Goal: Task Accomplishment & Management: Manage account settings

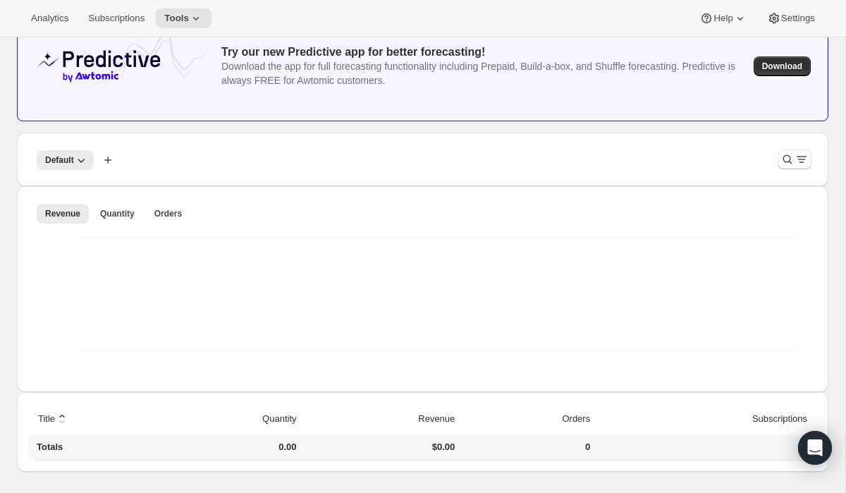
scroll to position [80, 0]
click at [128, 213] on span "Quantity" at bounding box center [117, 212] width 35 height 11
click at [789, 156] on icon "Filter products" at bounding box center [788, 159] width 14 height 14
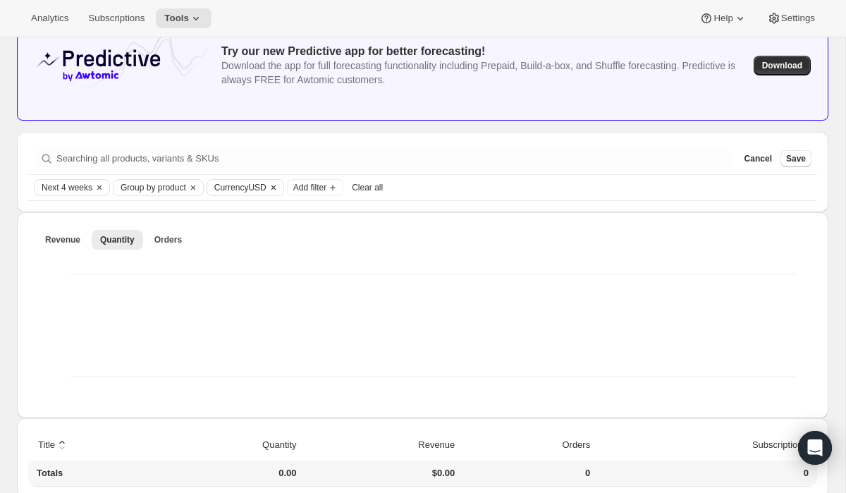
click at [267, 183] on span "Currency USD" at bounding box center [240, 187] width 52 height 11
click at [250, 241] on span "CAD" at bounding box center [251, 236] width 19 height 11
click at [225, 232] on input "CAD" at bounding box center [224, 231] width 1 height 1
radio input "true"
click at [417, 215] on div "Revenue Quantity Orders More views Revenue Quantity Orders More views" at bounding box center [423, 315] width 812 height 206
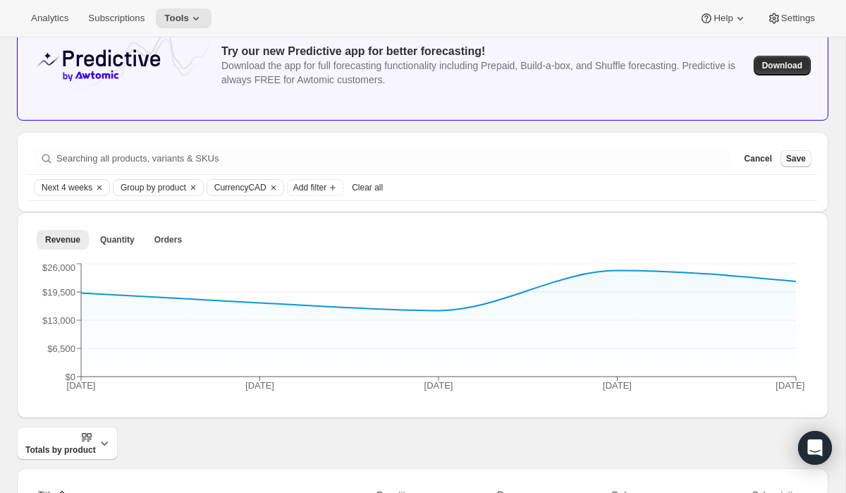
click at [793, 160] on span "Save" at bounding box center [797, 158] width 20 height 11
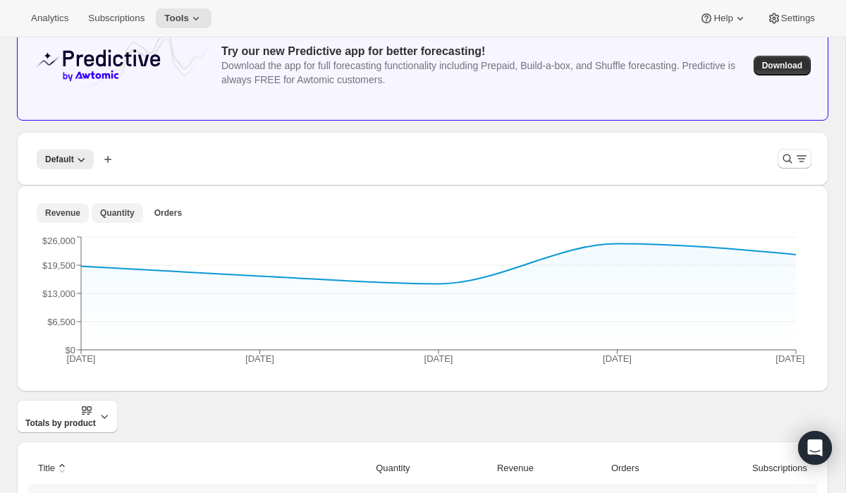
click at [123, 217] on span "Quantity" at bounding box center [117, 212] width 35 height 11
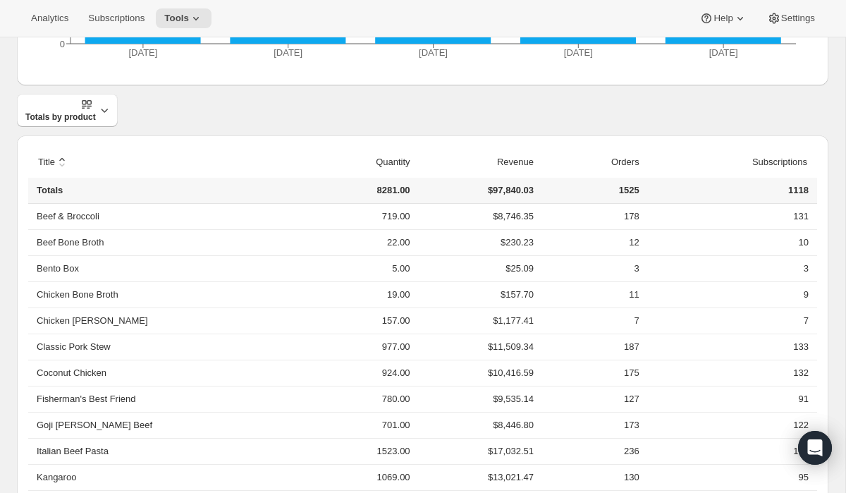
scroll to position [318, 0]
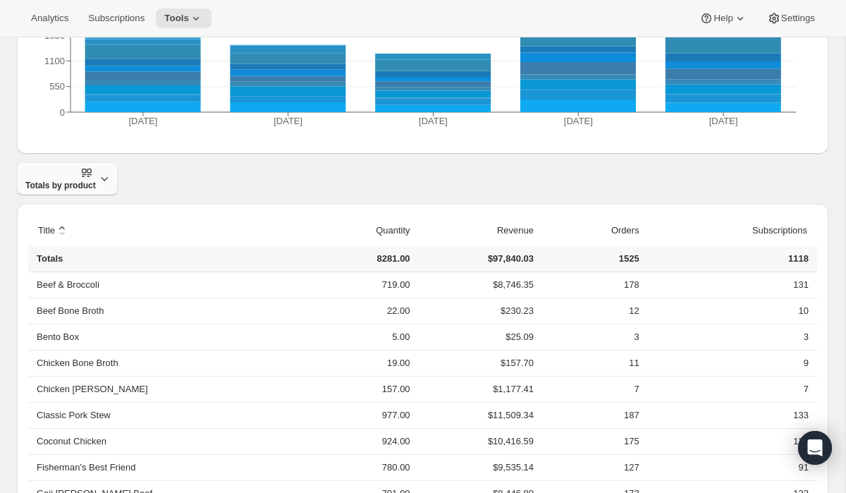
click at [88, 174] on icon "button" at bounding box center [87, 173] width 14 height 14
click at [78, 238] on span "Breakdown over time" at bounding box center [66, 238] width 86 height 11
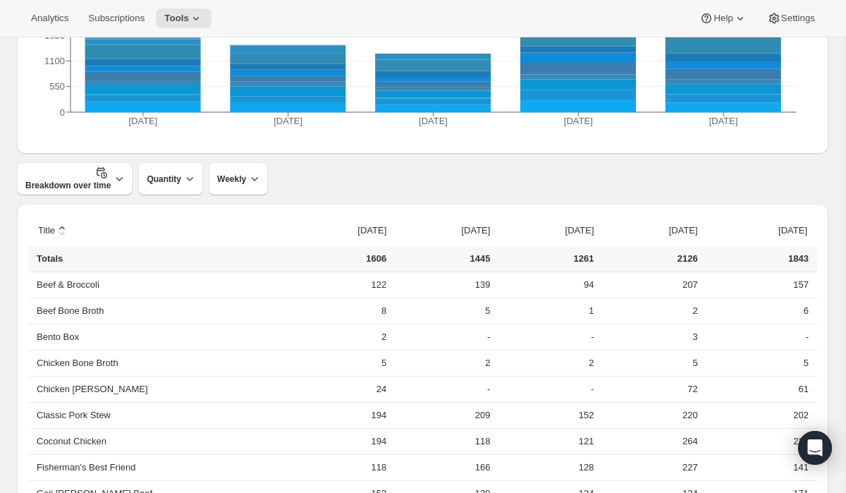
click at [373, 200] on div "Try our new Predictive app for better forecasting! Download the app for full fo…" at bounding box center [423, 235] width 812 height 924
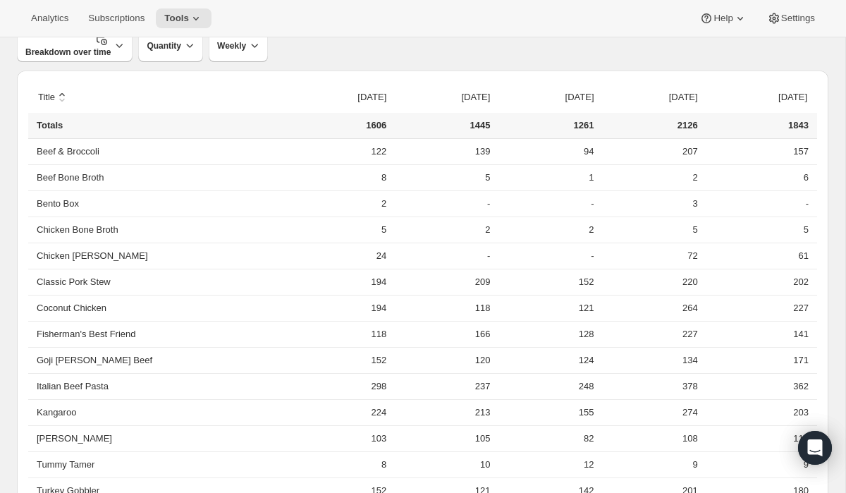
scroll to position [521, 0]
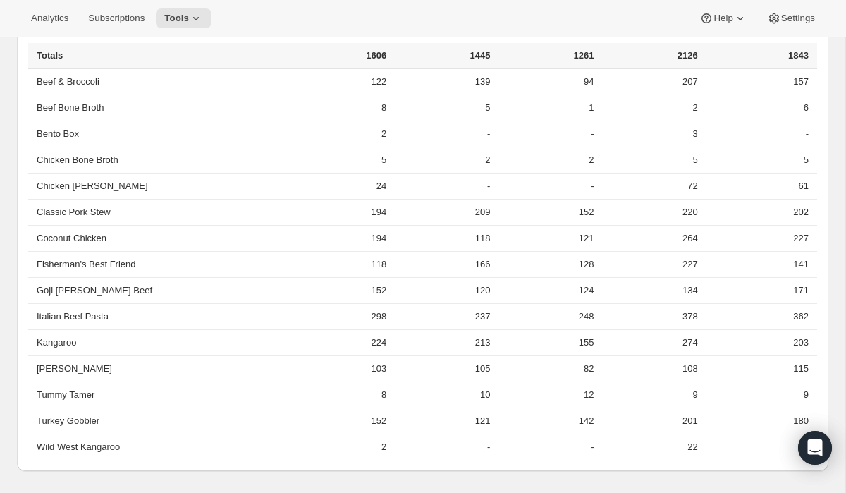
click at [16, 392] on div "Inventory Projections. This page is ready Inventory Projections Info Beta Provi…" at bounding box center [423, 5] width 846 height 978
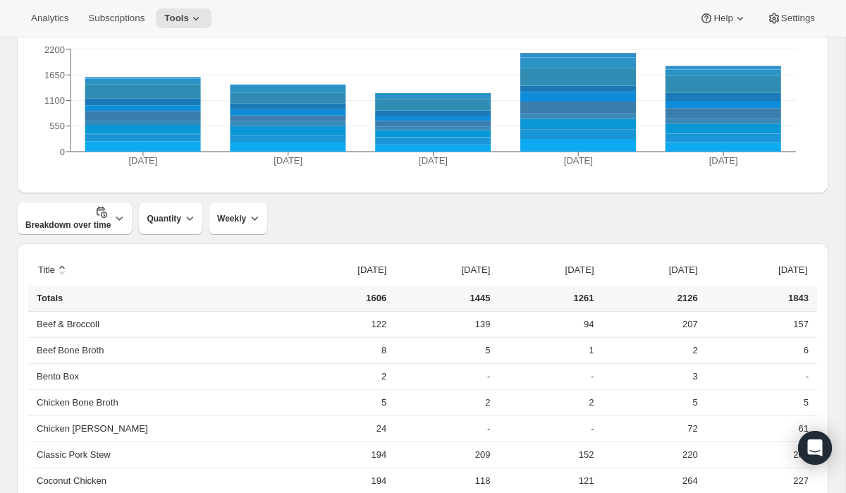
scroll to position [198, 0]
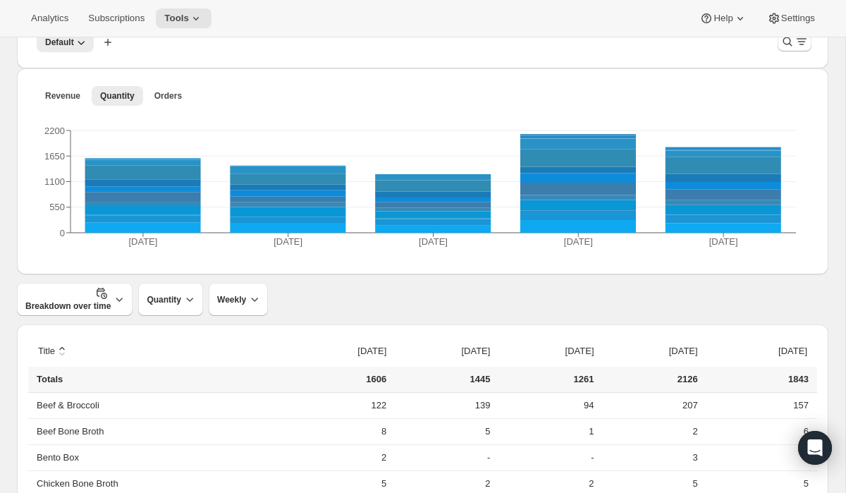
click at [16, 269] on div "Inventory Projections. This page is ready Inventory Projections Info Beta Provi…" at bounding box center [423, 329] width 846 height 978
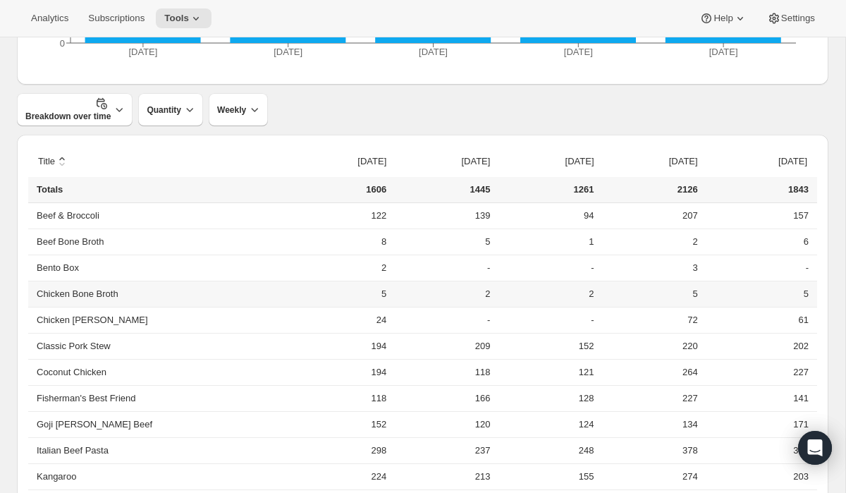
scroll to position [377, 0]
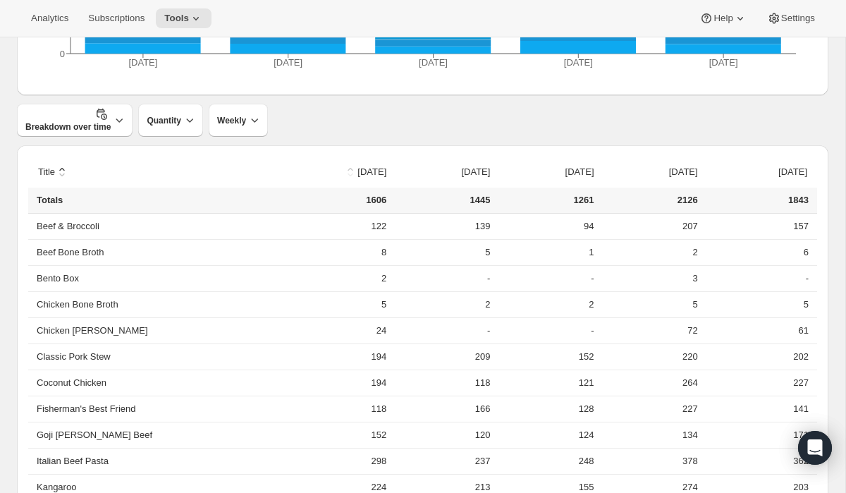
click at [341, 162] on button "sort ascending by [DATE]" at bounding box center [364, 172] width 47 height 27
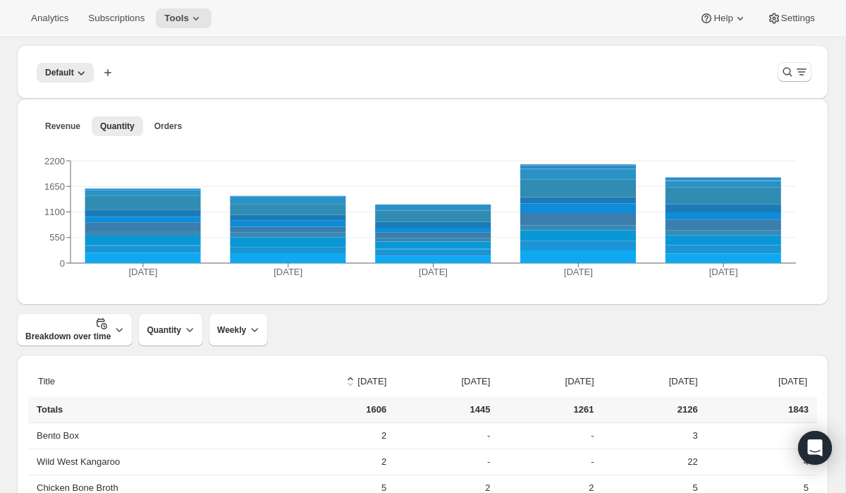
scroll to position [166, 0]
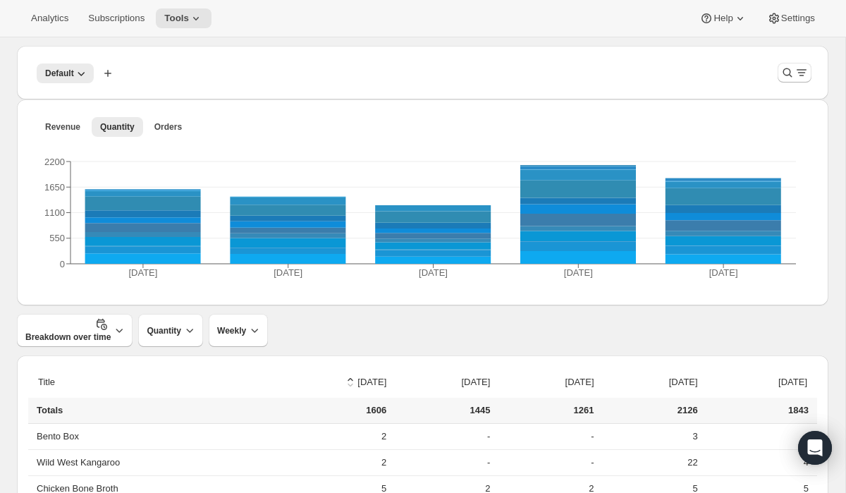
click at [317, 353] on div "Try our new Predictive app for better forecasting! Download the app for full fo…" at bounding box center [423, 387] width 812 height 924
click at [80, 66] on icon "button" at bounding box center [81, 73] width 14 height 14
click at [231, 68] on div "Default More views Default More views Create new view" at bounding box center [397, 72] width 739 height 31
click at [789, 78] on icon "Filter products" at bounding box center [788, 73] width 14 height 14
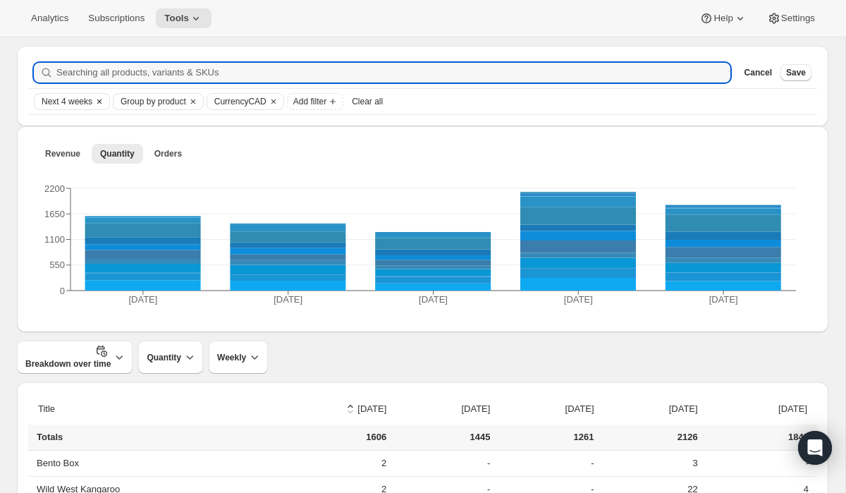
click at [63, 108] on button "Next 4 weeks" at bounding box center [64, 102] width 58 height 16
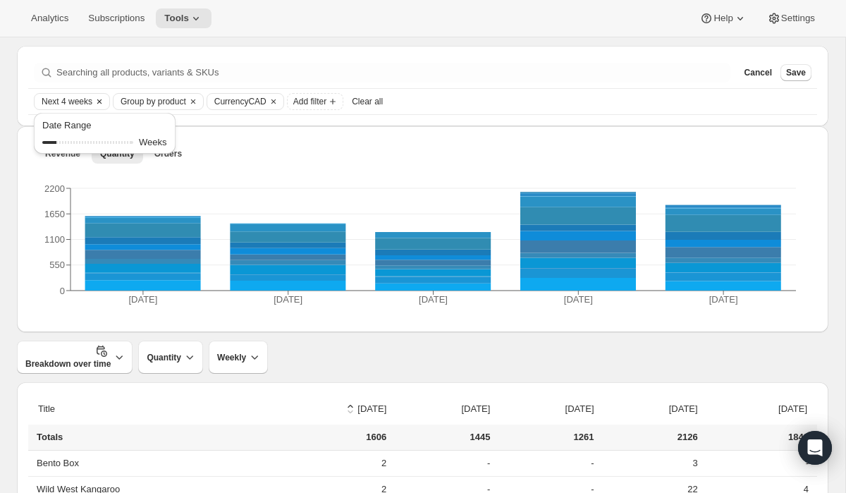
click at [80, 103] on span "Next 4 weeks" at bounding box center [67, 101] width 51 height 11
click at [79, 101] on span "Next 4 weeks" at bounding box center [67, 101] width 51 height 11
click at [327, 99] on span "Add filter" at bounding box center [309, 101] width 33 height 11
click at [331, 167] on button "Monthly growth rate" at bounding box center [328, 176] width 89 height 23
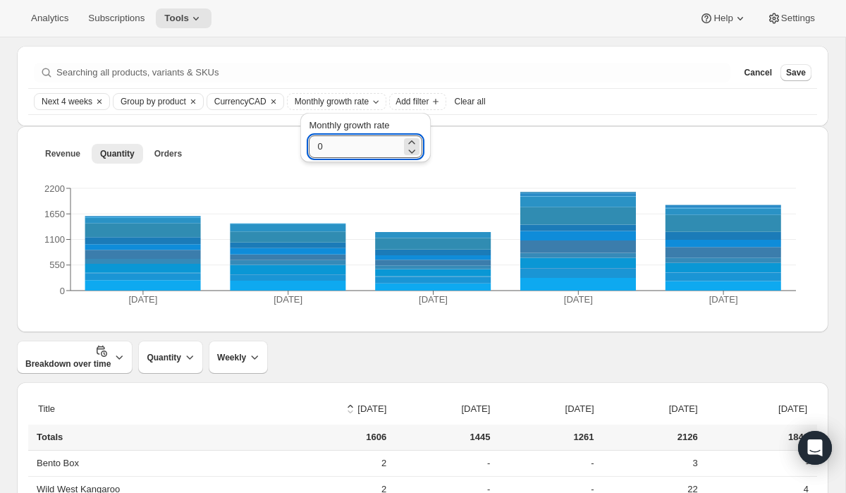
click at [356, 142] on input "0" at bounding box center [355, 146] width 92 height 23
click at [413, 141] on icon at bounding box center [412, 142] width 6 height 4
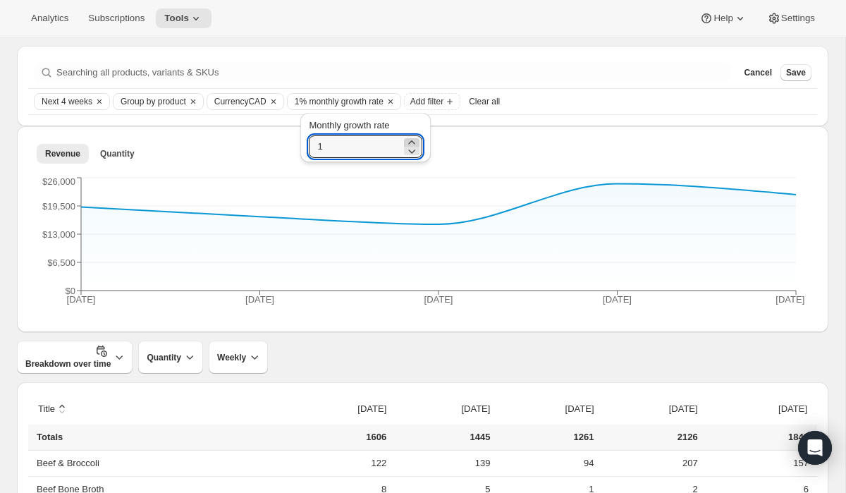
click at [413, 141] on icon at bounding box center [412, 142] width 6 height 4
type input "2"
click at [396, 100] on icon "Clear" at bounding box center [390, 101] width 11 height 11
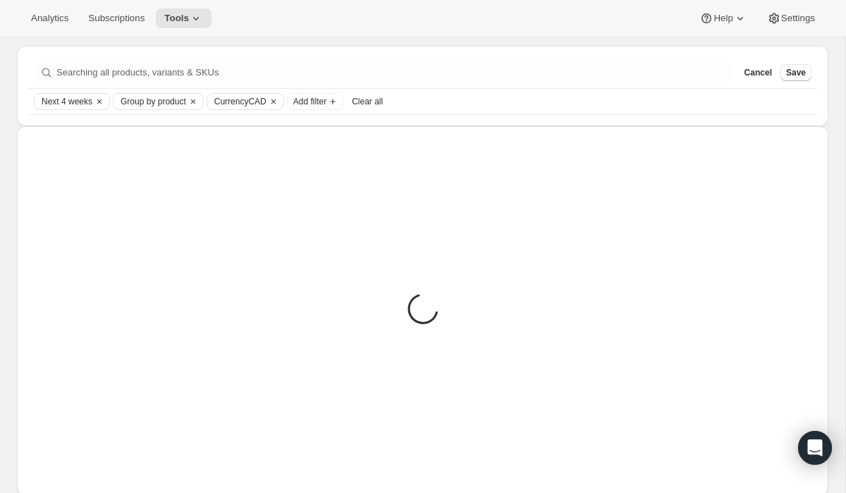
scroll to position [107, 0]
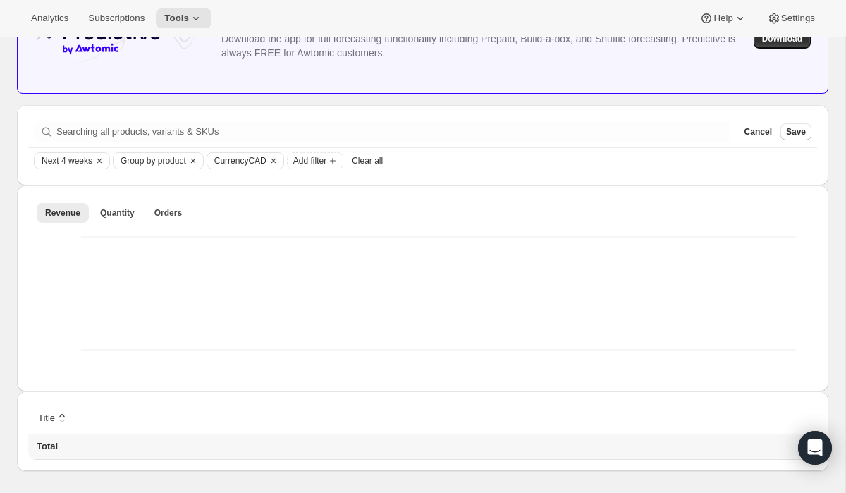
click at [416, 207] on ul "Revenue Quantity Orders More views" at bounding box center [423, 212] width 778 height 20
click at [128, 212] on span "Quantity" at bounding box center [117, 212] width 35 height 11
click at [802, 128] on span "Save" at bounding box center [797, 131] width 20 height 11
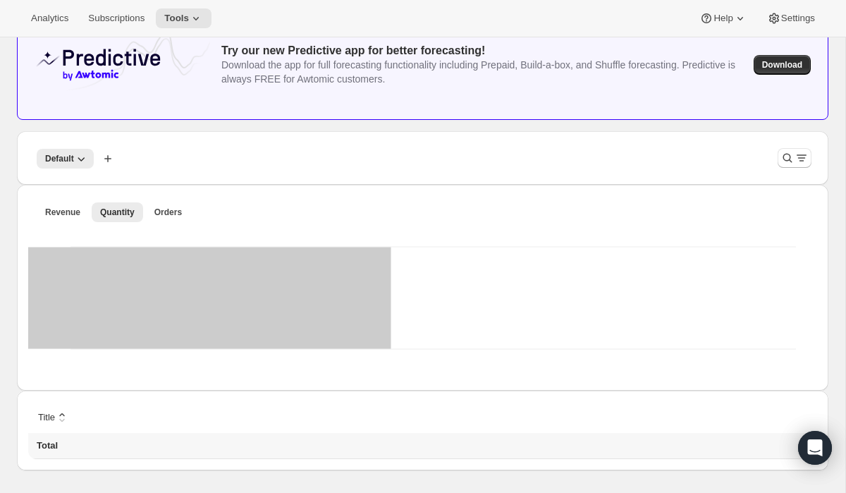
scroll to position [80, 0]
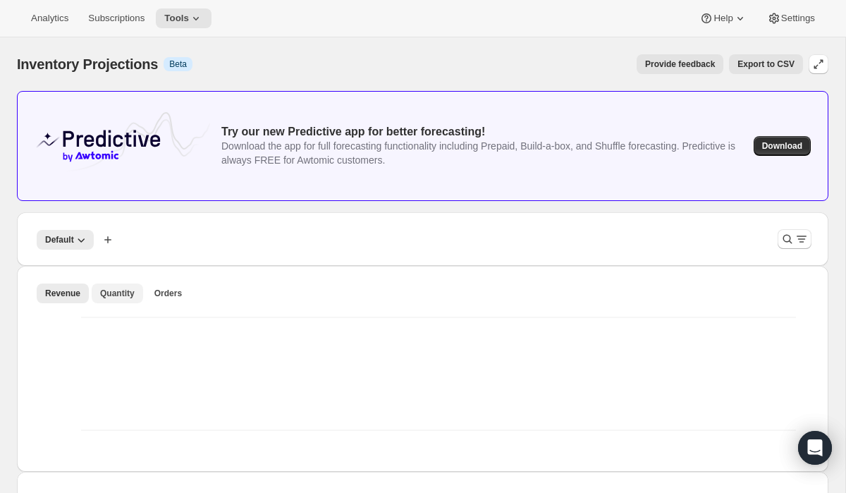
click at [127, 294] on span "Quantity" at bounding box center [117, 293] width 35 height 11
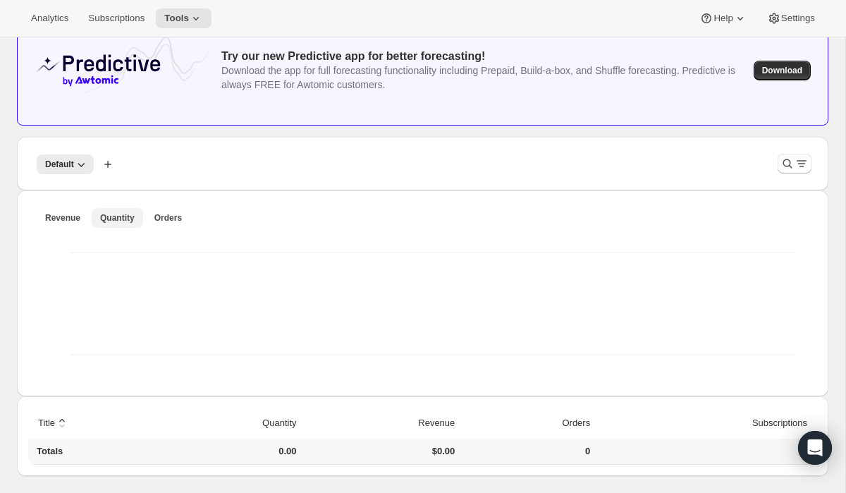
scroll to position [80, 0]
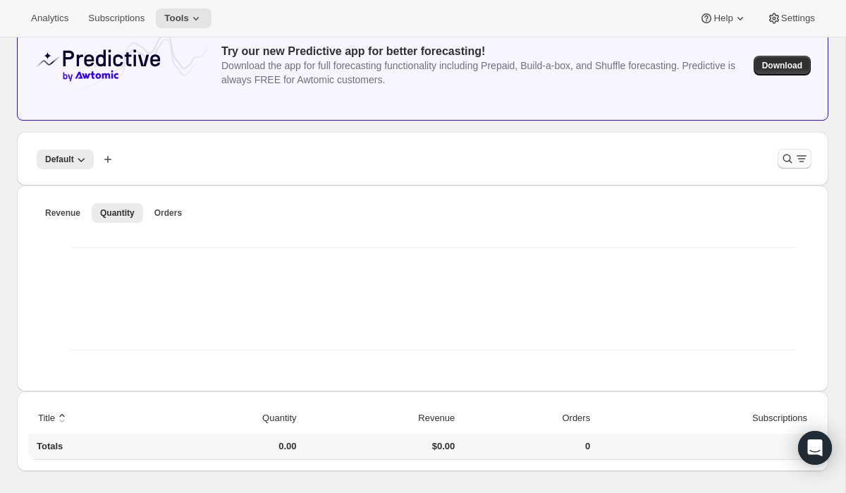
click at [808, 161] on icon "Filter products" at bounding box center [802, 159] width 14 height 14
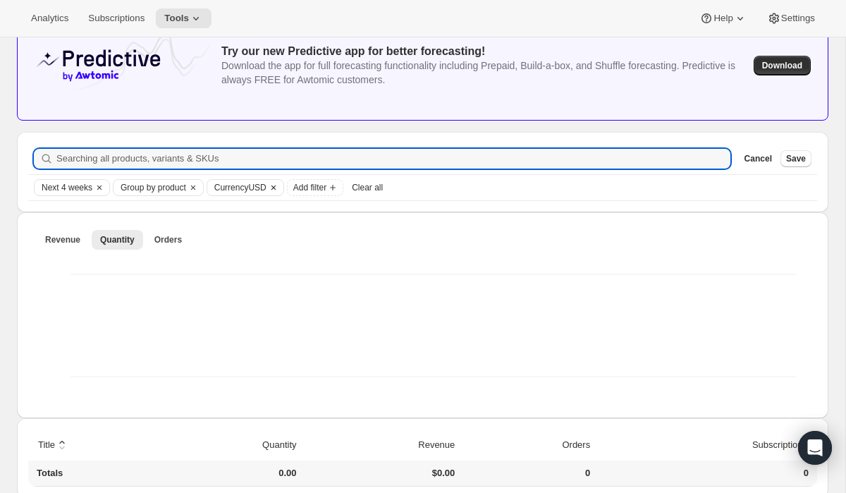
click at [267, 188] on span "Currency USD" at bounding box center [240, 187] width 52 height 11
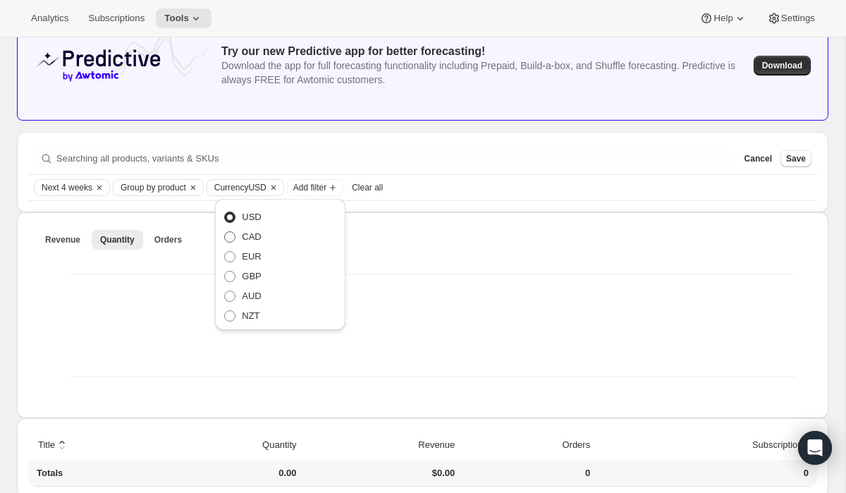
click at [253, 234] on span "CAD" at bounding box center [251, 236] width 19 height 11
click at [225, 232] on input "CAD" at bounding box center [224, 231] width 1 height 1
radio input "true"
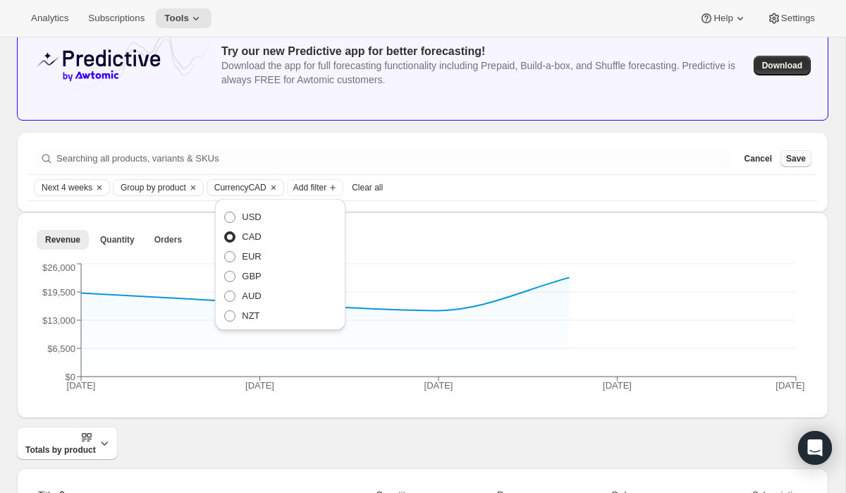
click at [801, 161] on span "Save" at bounding box center [797, 158] width 20 height 11
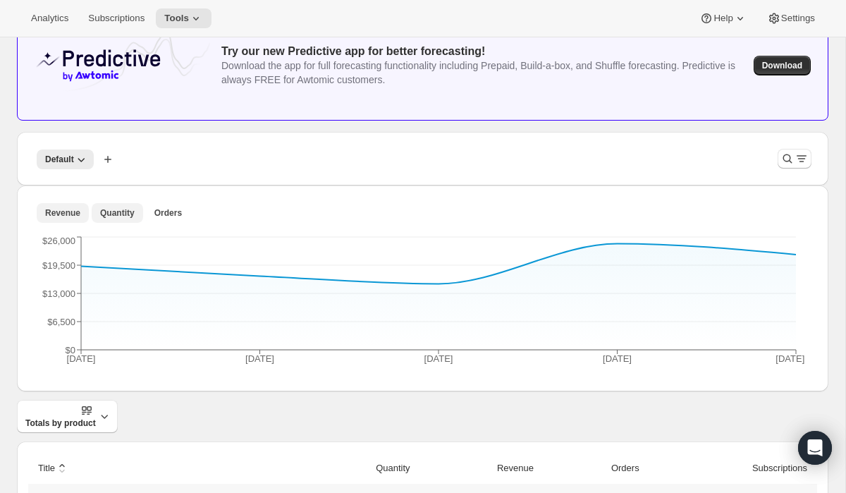
click at [127, 205] on button "Quantity" at bounding box center [117, 213] width 51 height 20
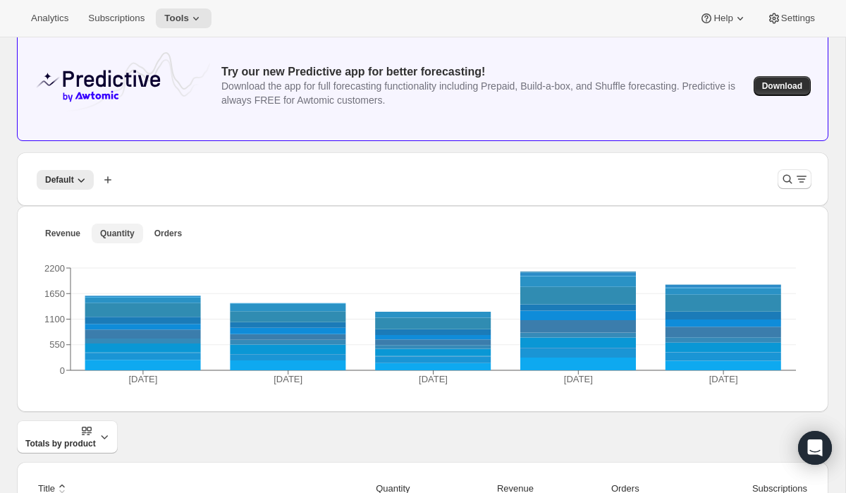
scroll to position [45, 0]
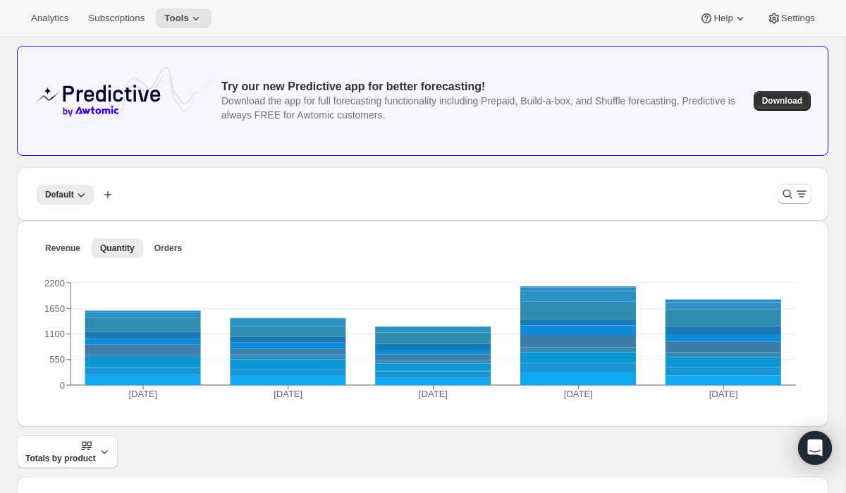
click at [8, 193] on div "Inventory Projections. This page is ready Inventory Projections Info Beta Provi…" at bounding box center [423, 481] width 846 height 978
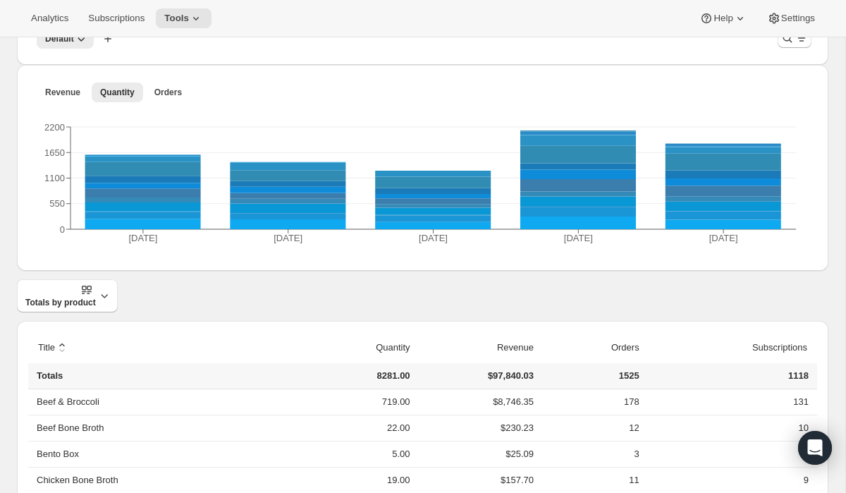
scroll to position [149, 0]
